Goal: Information Seeking & Learning: Learn about a topic

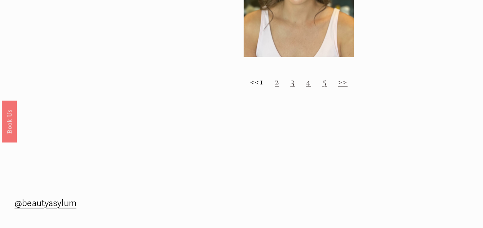
scroll to position [769, 0]
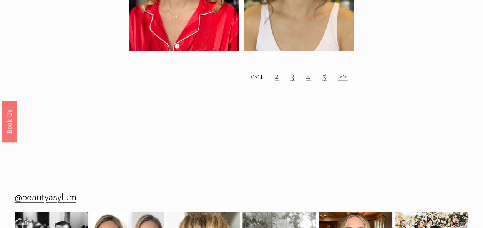
click at [286, 81] on h2 "<< 1 2 3 4 5 >>" at bounding box center [298, 76] width 339 height 12
click at [279, 78] on link "2" at bounding box center [277, 76] width 4 height 12
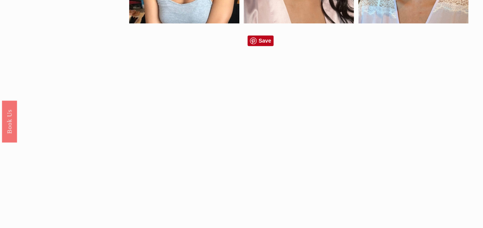
scroll to position [577, 0]
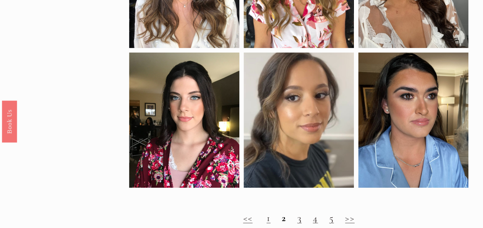
click at [300, 223] on link "3" at bounding box center [300, 218] width 4 height 12
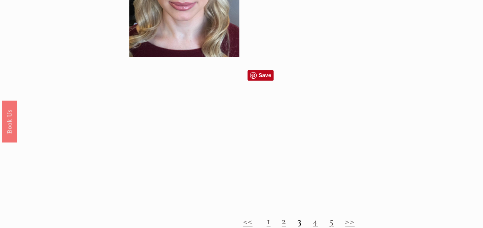
scroll to position [653, 0]
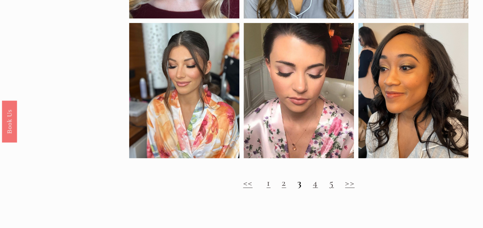
click at [318, 188] on h2 "<< 1 2 3 4 5 >>" at bounding box center [298, 183] width 339 height 12
click at [314, 188] on link "4" at bounding box center [315, 182] width 5 height 12
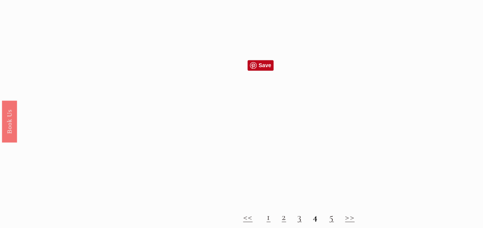
scroll to position [653, 0]
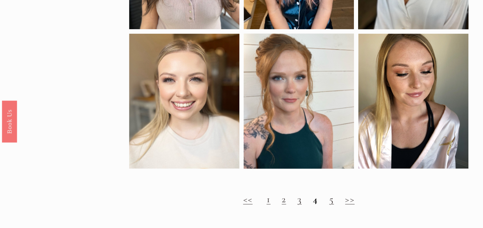
click at [334, 205] on h2 "<< 1 2 3 4 5 >>" at bounding box center [298, 199] width 339 height 12
click at [331, 205] on link "5" at bounding box center [331, 199] width 5 height 12
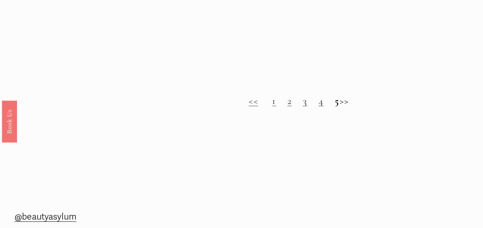
scroll to position [730, 0]
